Goal: Task Accomplishment & Management: Use online tool/utility

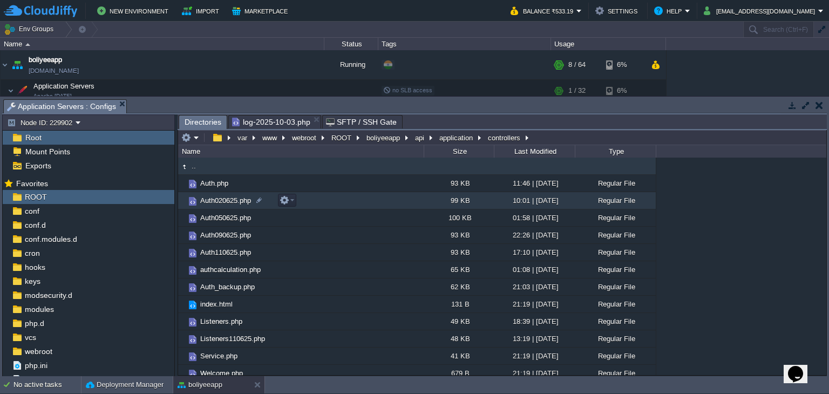
scroll to position [79, 0]
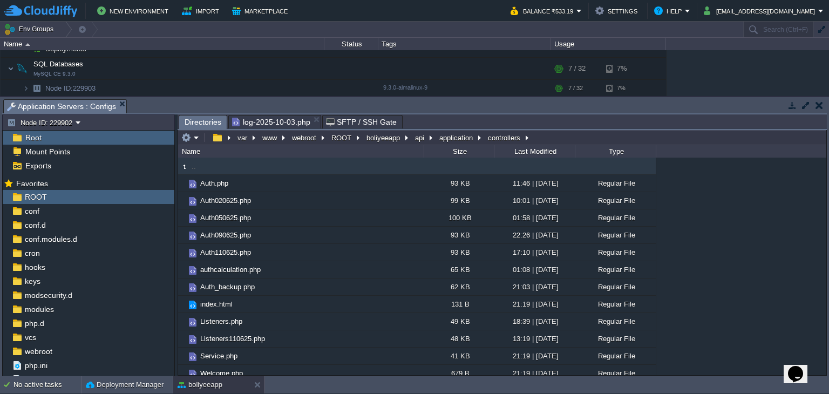
click at [285, 120] on span "log-2025-10-03.php" at bounding box center [271, 121] width 78 height 13
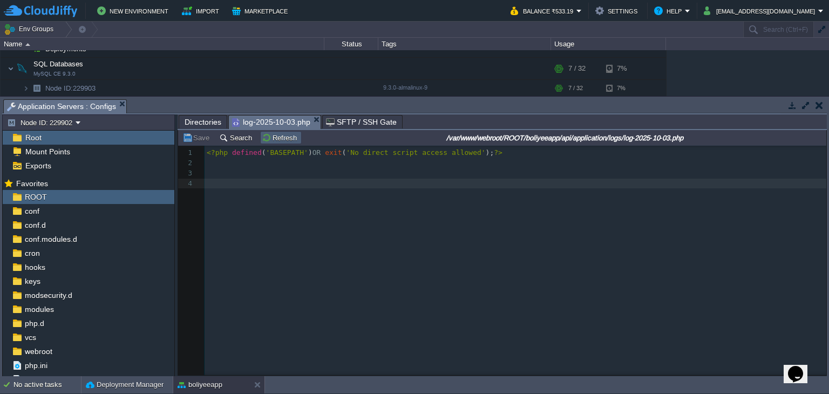
click at [264, 137] on button "Refresh" at bounding box center [281, 138] width 38 height 10
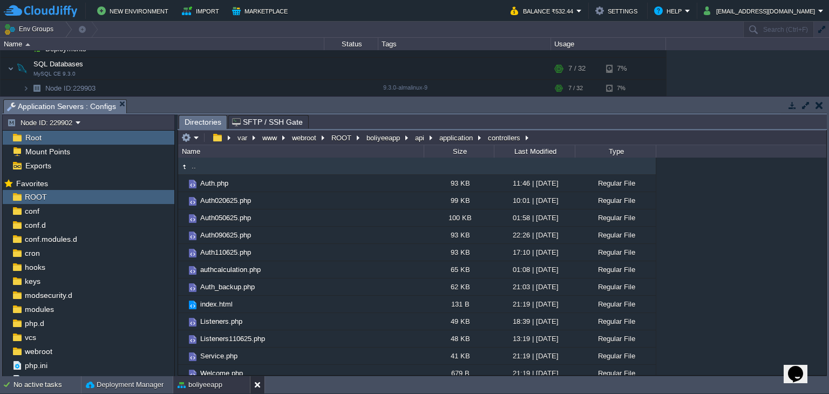
drag, startPoint x: 256, startPoint y: 382, endPoint x: 263, endPoint y: 379, distance: 8.0
click at [256, 382] on button at bounding box center [259, 384] width 11 height 11
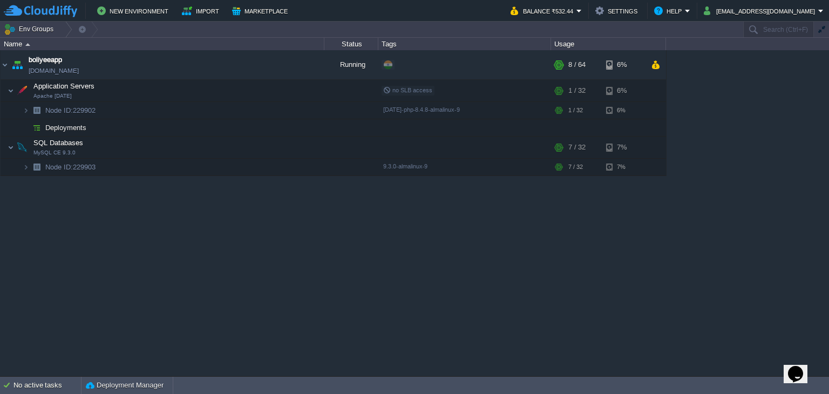
scroll to position [0, 0]
click at [794, 5] on button "[EMAIL_ADDRESS][DOMAIN_NAME]" at bounding box center [760, 10] width 114 height 13
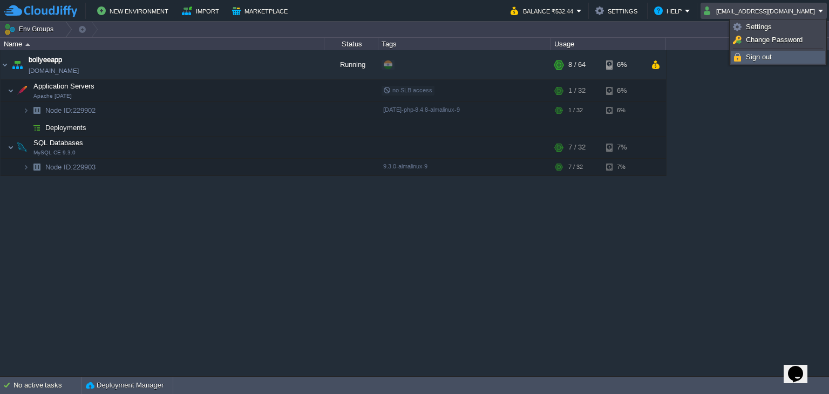
click at [766, 57] on span "Sign out" at bounding box center [759, 57] width 26 height 8
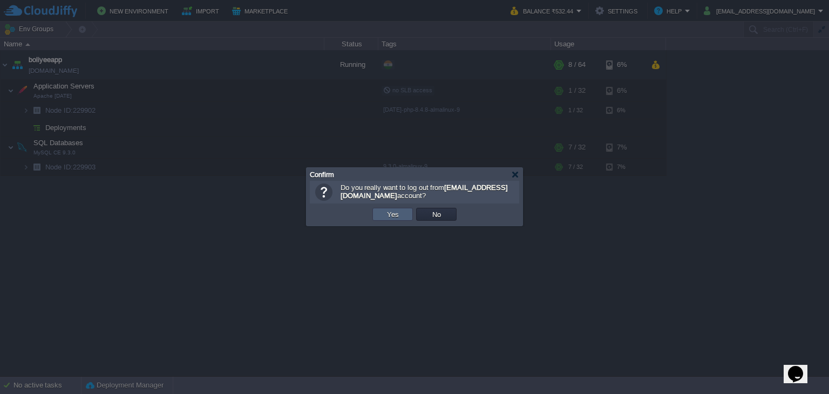
click at [392, 215] on button "Yes" at bounding box center [393, 214] width 18 height 10
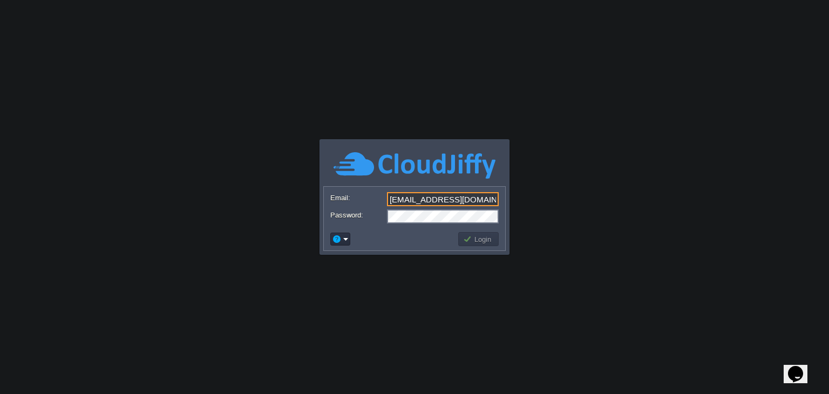
click at [489, 206] on div "[EMAIL_ADDRESS][DOMAIN_NAME]" at bounding box center [414, 199] width 168 height 15
click at [488, 199] on input "[EMAIL_ADDRESS][DOMAIN_NAME]" at bounding box center [443, 199] width 112 height 14
type input "[EMAIL_ADDRESS][DOMAIN_NAME]"
click at [476, 242] on button "Login" at bounding box center [478, 239] width 31 height 10
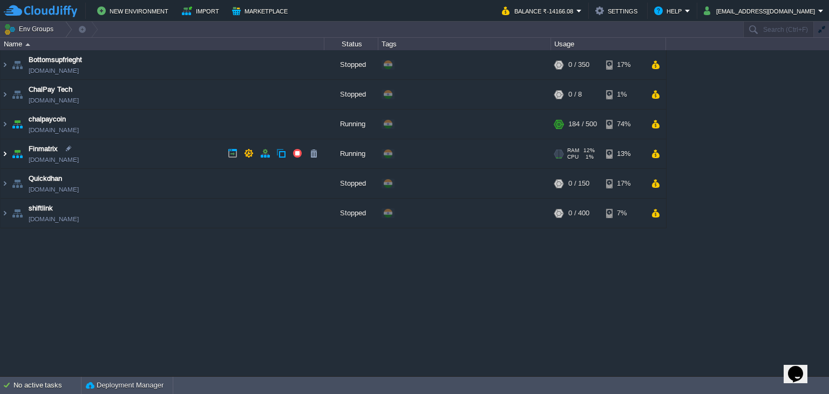
click at [2, 156] on img at bounding box center [5, 153] width 9 height 29
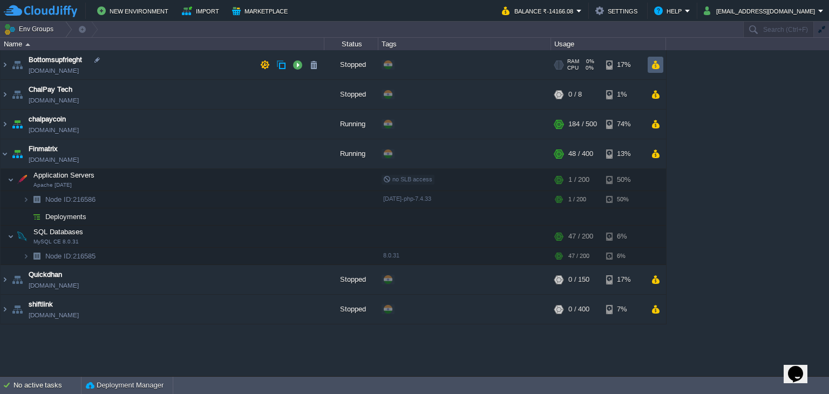
click at [658, 70] on td at bounding box center [655, 65] width 16 height 16
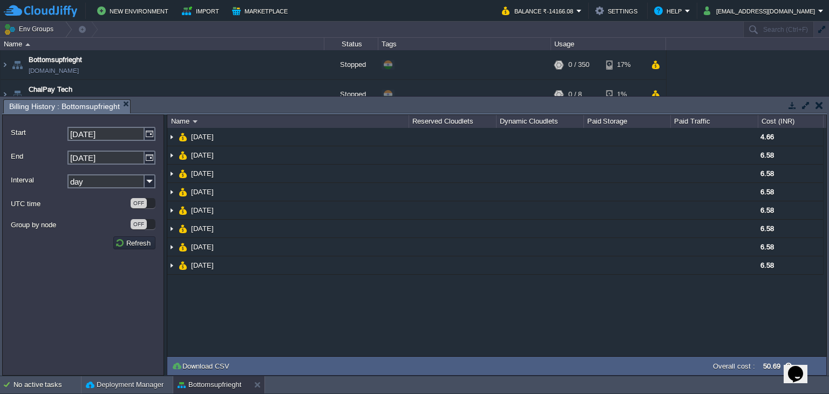
click at [822, 104] on td at bounding box center [818, 105] width 13 height 13
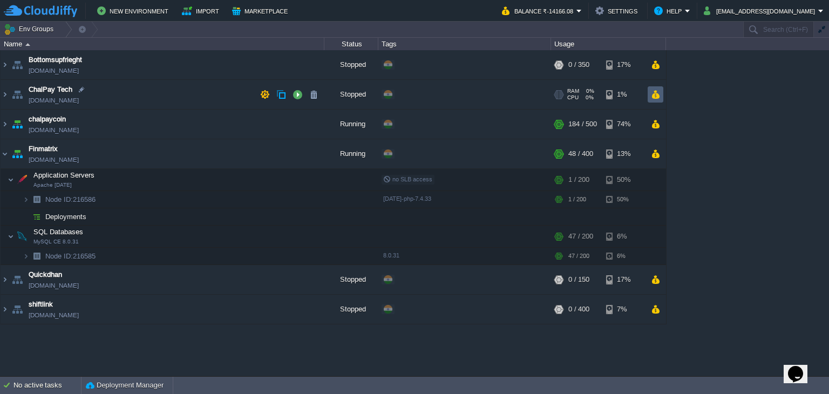
click at [658, 95] on button "button" at bounding box center [655, 95] width 9 height 10
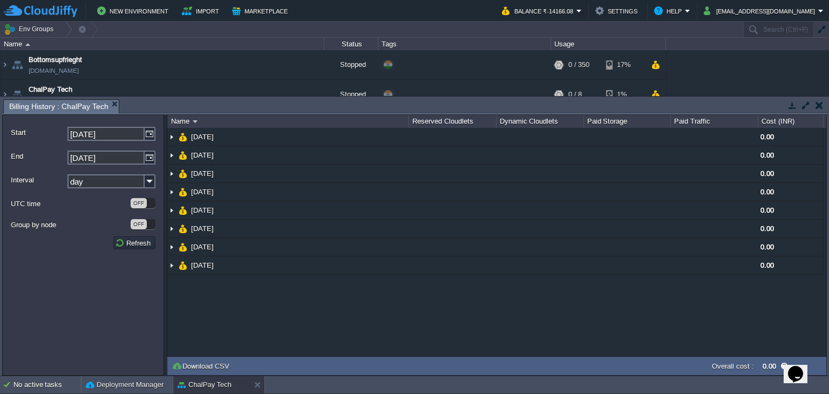
click at [817, 106] on button "button" at bounding box center [819, 105] width 8 height 10
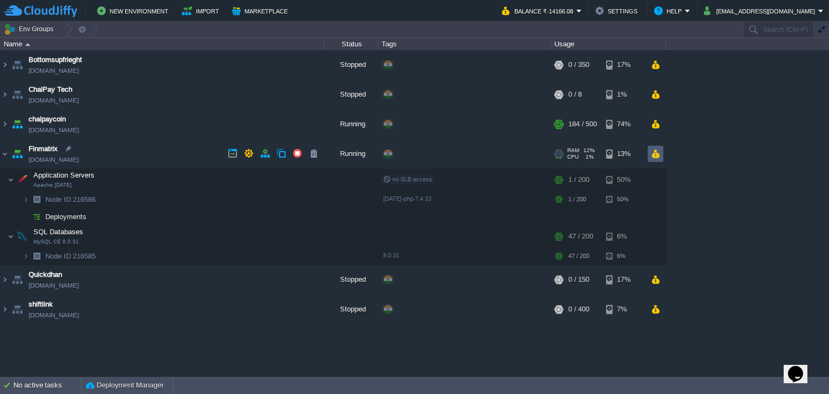
click at [658, 156] on button "button" at bounding box center [655, 154] width 9 height 10
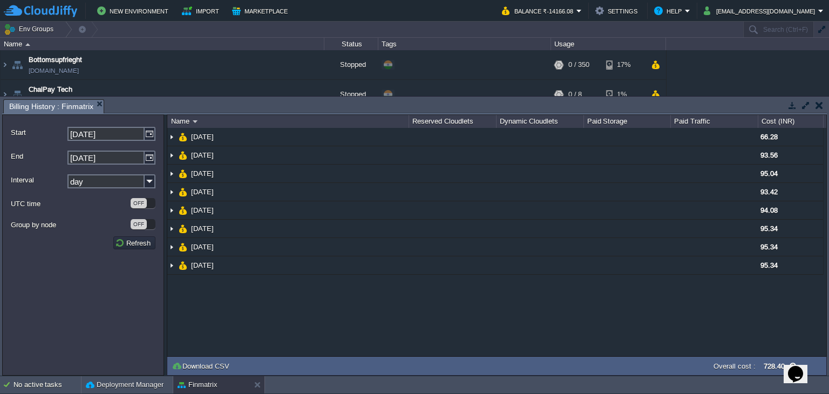
click at [816, 104] on button "button" at bounding box center [819, 105] width 8 height 10
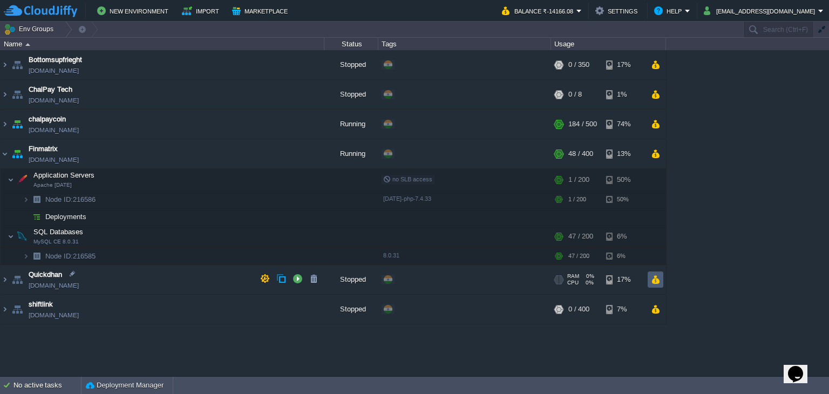
click at [658, 278] on button "button" at bounding box center [655, 280] width 9 height 10
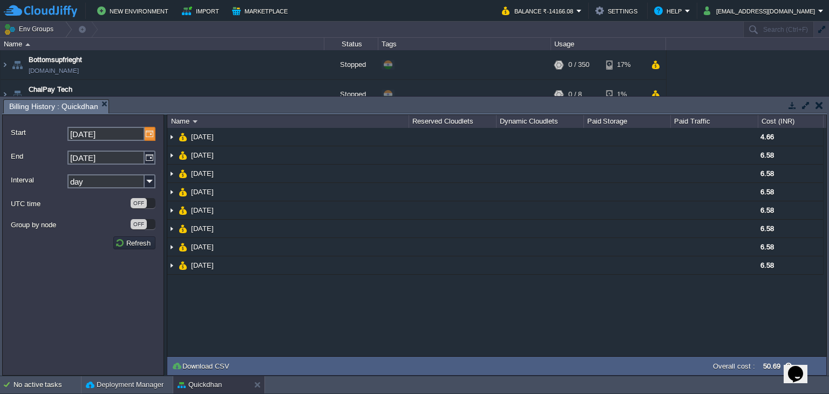
click at [150, 134] on img at bounding box center [150, 134] width 11 height 14
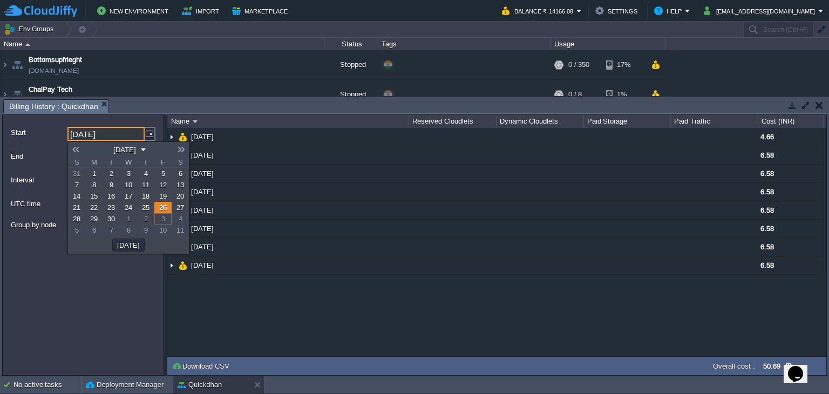
click at [80, 152] on link at bounding box center [75, 149] width 15 height 9
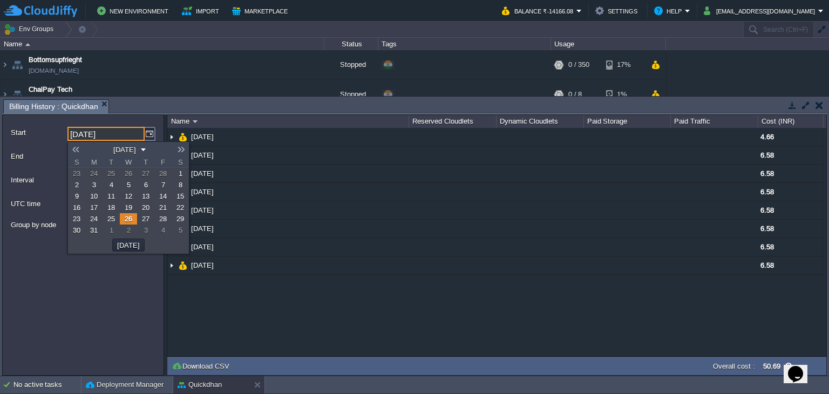
click at [80, 152] on link at bounding box center [75, 149] width 15 height 9
click at [127, 174] on span "1" at bounding box center [129, 173] width 4 height 8
type input "[DATE]"
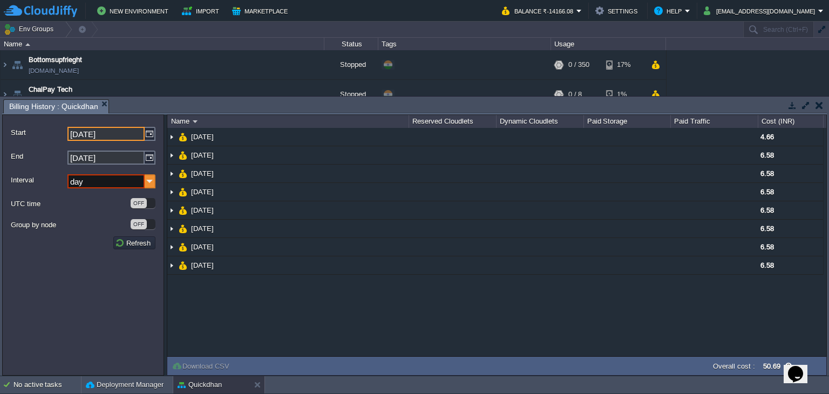
click at [147, 182] on img at bounding box center [150, 181] width 11 height 14
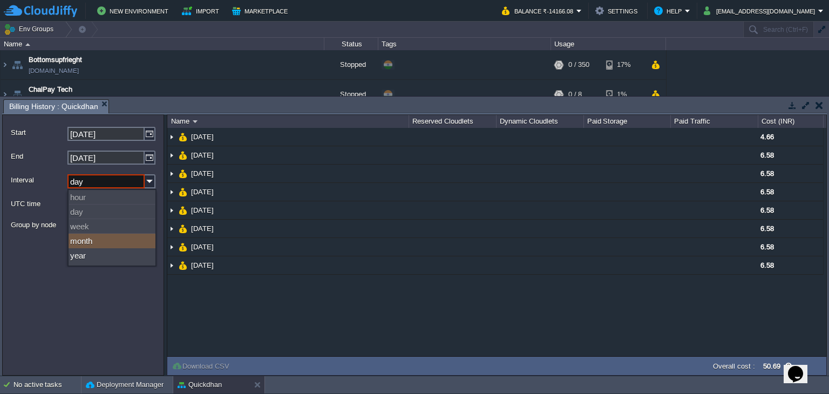
click at [122, 240] on div "month" at bounding box center [112, 241] width 87 height 15
type input "month"
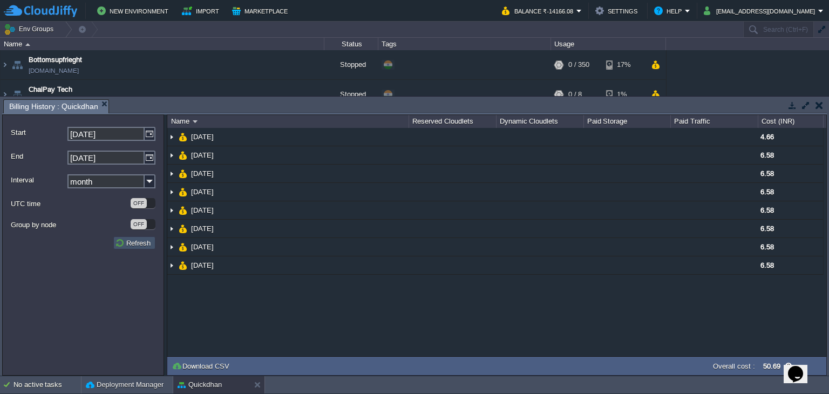
click at [129, 242] on button "Refresh" at bounding box center [134, 243] width 39 height 10
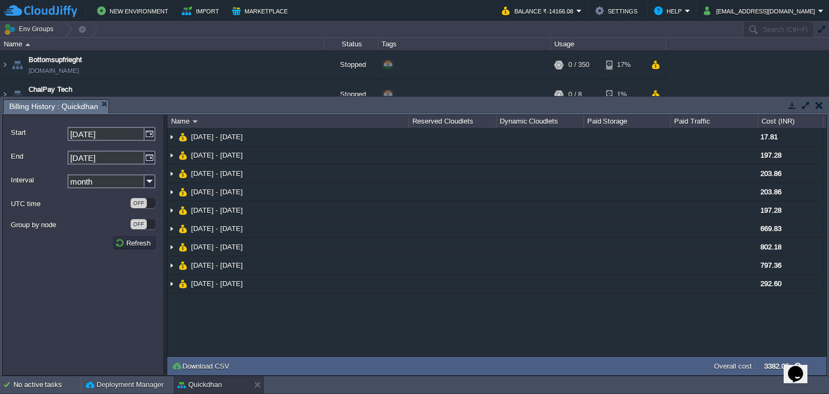
click at [819, 107] on button "button" at bounding box center [819, 105] width 8 height 10
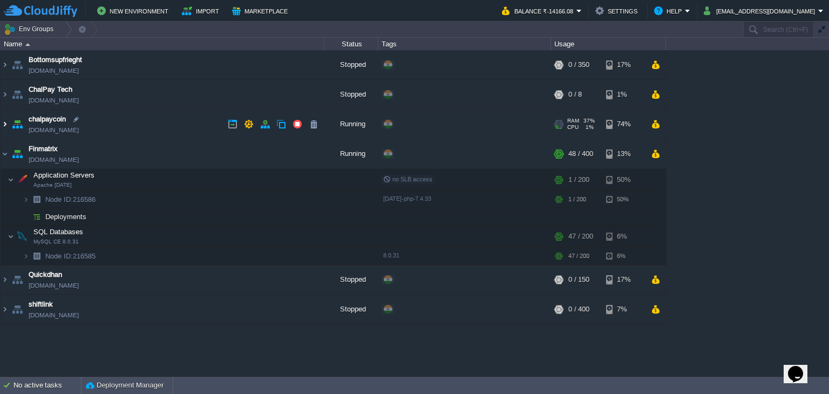
click at [4, 128] on img at bounding box center [5, 124] width 9 height 29
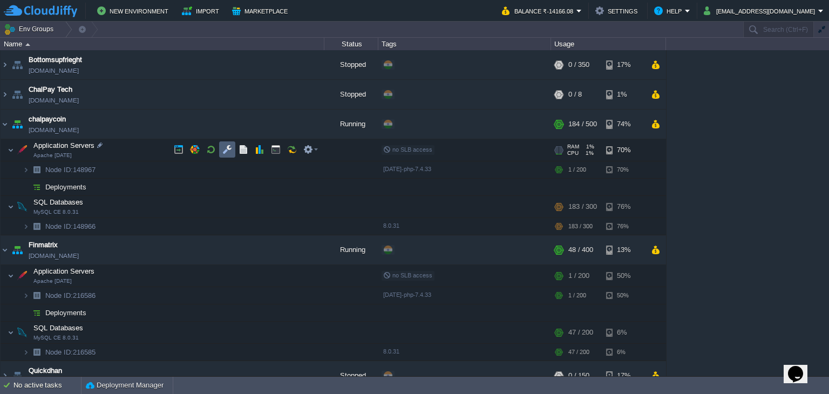
click at [225, 154] on td at bounding box center [227, 149] width 16 height 16
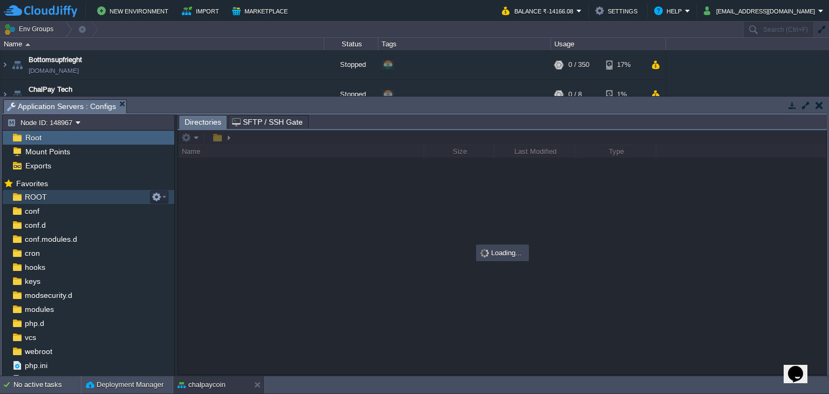
click at [54, 199] on div "ROOT" at bounding box center [89, 197] width 172 height 14
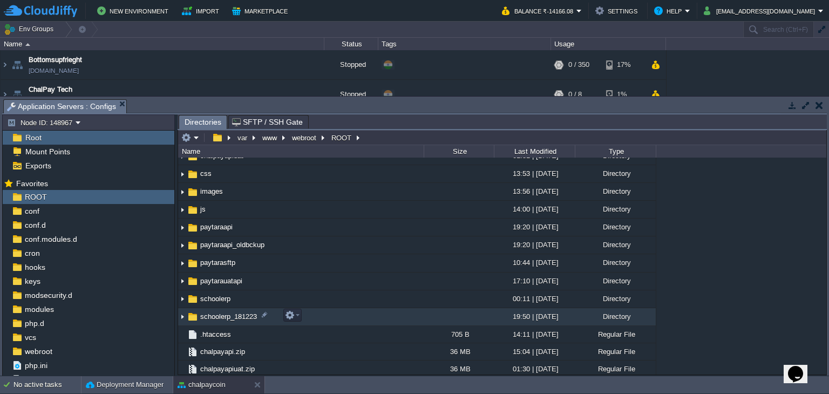
scroll to position [162, 0]
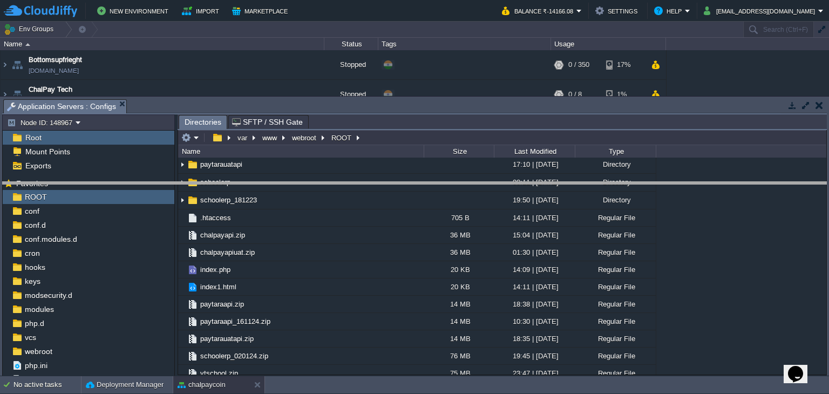
drag, startPoint x: 591, startPoint y: 110, endPoint x: 594, endPoint y: 214, distance: 104.7
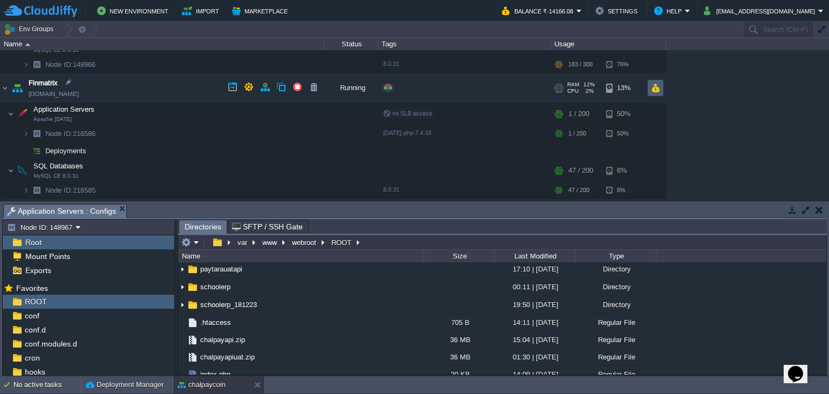
click at [658, 86] on button "button" at bounding box center [655, 88] width 9 height 10
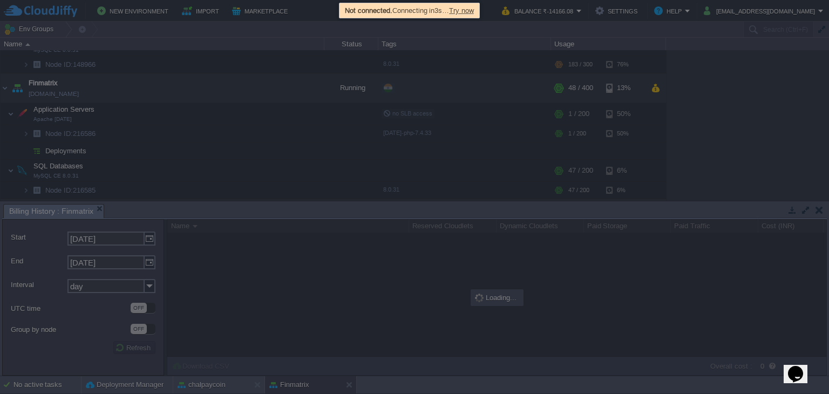
click at [470, 9] on span "Try now" at bounding box center [461, 10] width 25 height 8
